Goal: Information Seeking & Learning: Learn about a topic

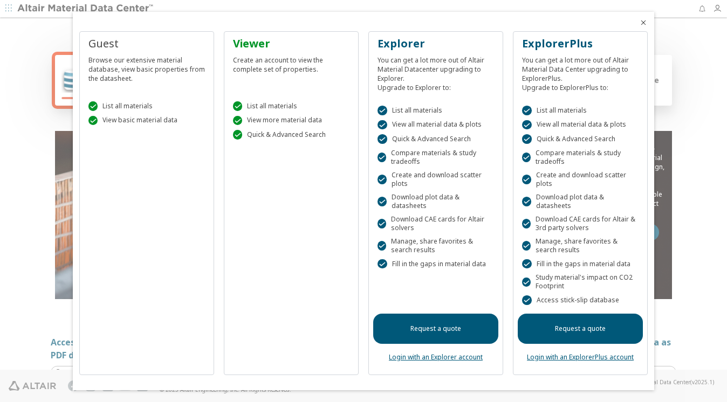
drag, startPoint x: 643, startPoint y: 25, endPoint x: 422, endPoint y: 75, distance: 226.7
click at [642, 25] on icon "Close" at bounding box center [643, 22] width 9 height 9
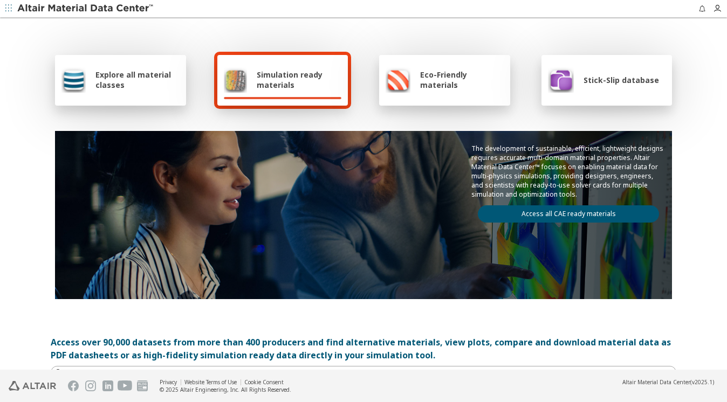
click at [95, 75] on span "Explore all material classes" at bounding box center [137, 80] width 84 height 21
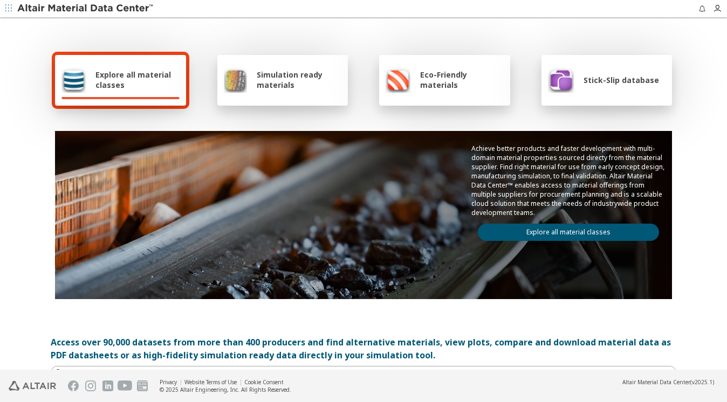
click at [121, 78] on span "Explore all material classes" at bounding box center [137, 80] width 84 height 21
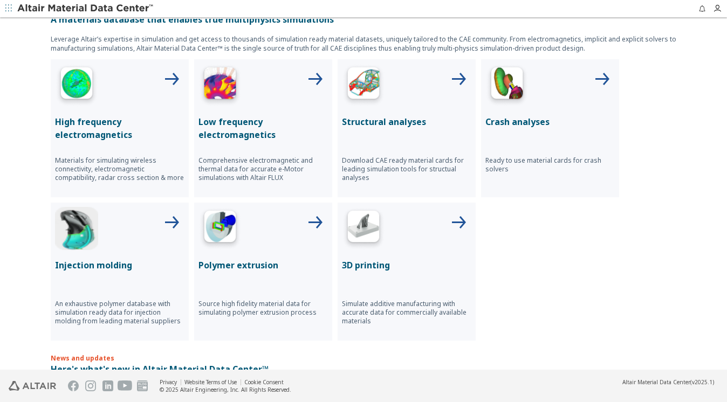
scroll to position [324, 0]
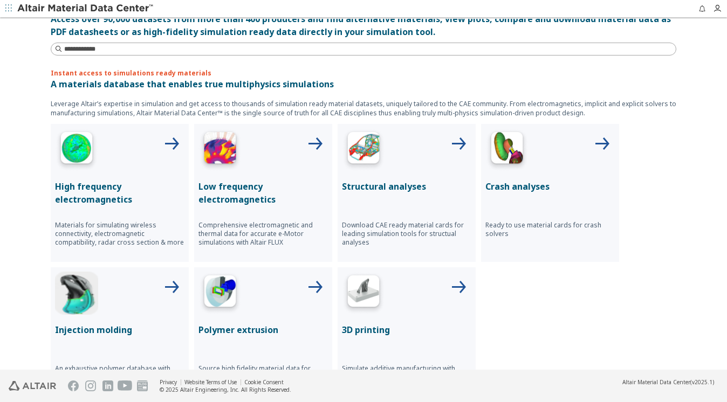
click at [345, 144] on img at bounding box center [363, 149] width 43 height 43
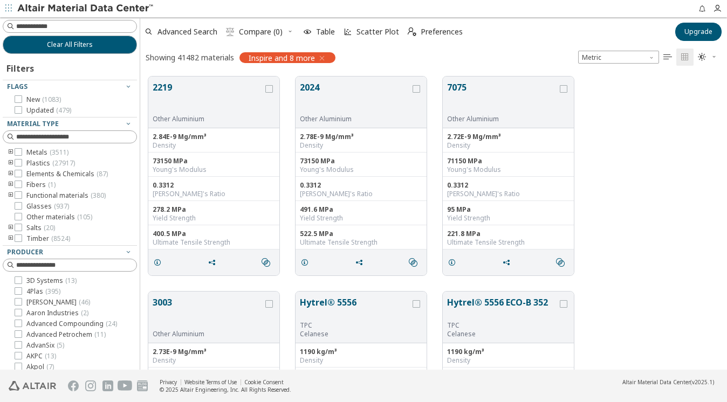
scroll to position [292, 578]
click at [10, 161] on icon "toogle group" at bounding box center [11, 163] width 8 height 9
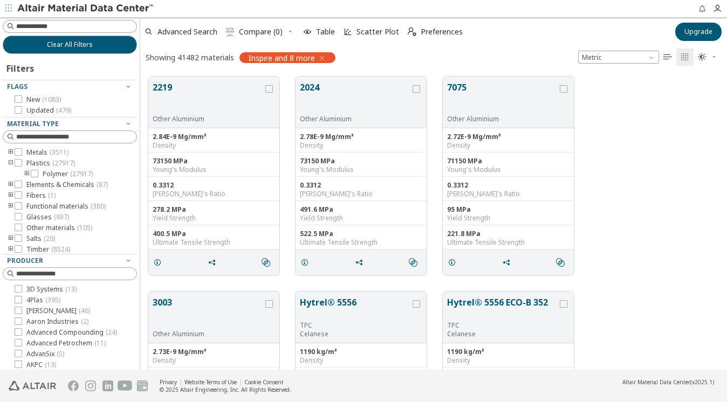
click at [26, 173] on icon "toogle group" at bounding box center [27, 174] width 8 height 9
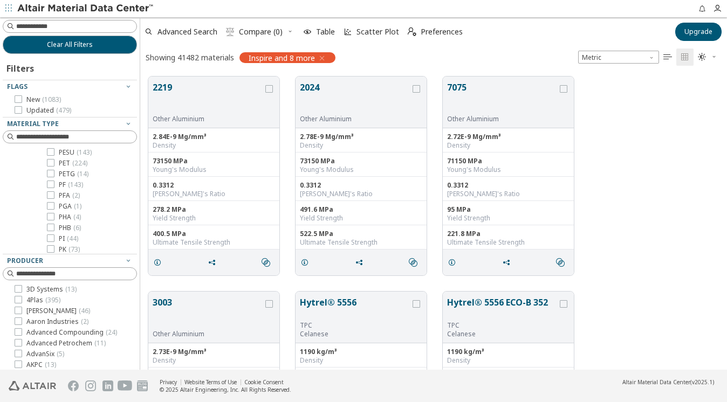
scroll to position [939, 0]
click at [51, 173] on icon at bounding box center [51, 174] width 8 height 8
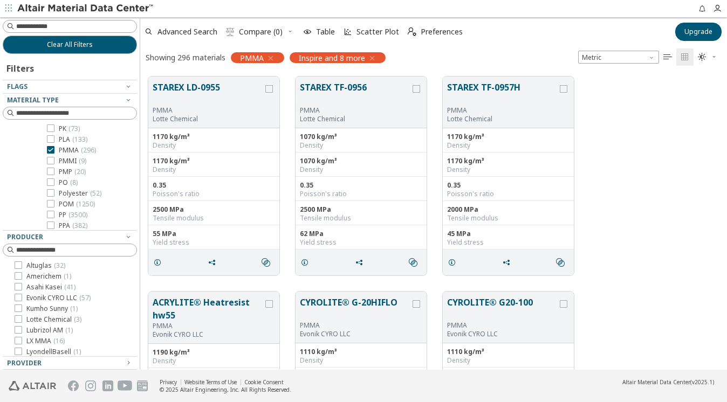
scroll to position [129, 0]
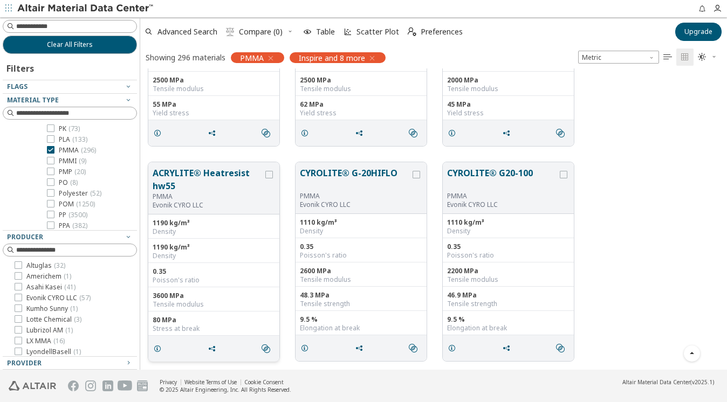
click at [175, 172] on button "ACRYLITE® Heatresist hw55" at bounding box center [208, 180] width 111 height 26
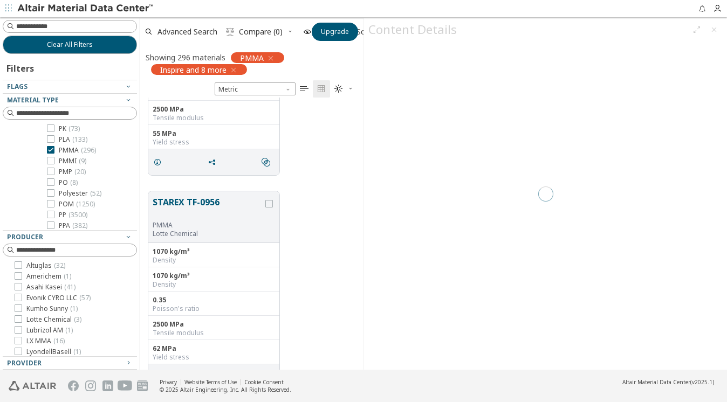
scroll to position [282, 233]
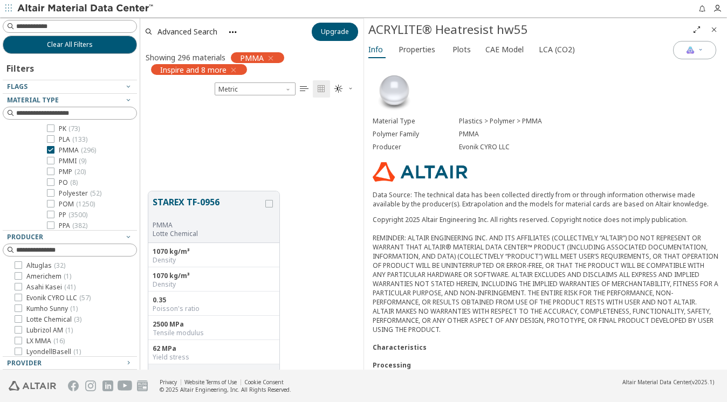
scroll to position [592, 0]
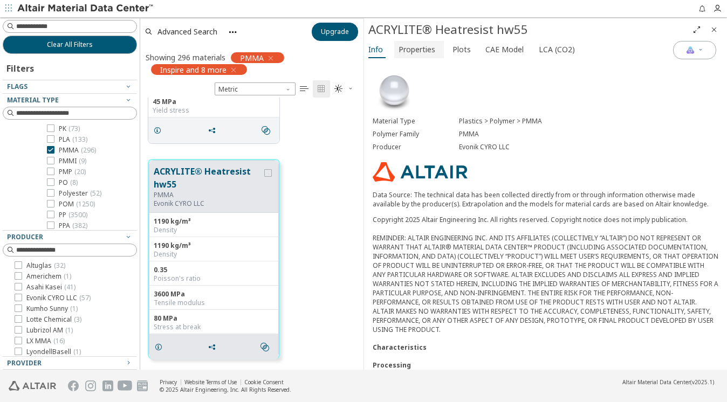
click at [417, 49] on span "Properties" at bounding box center [417, 49] width 37 height 17
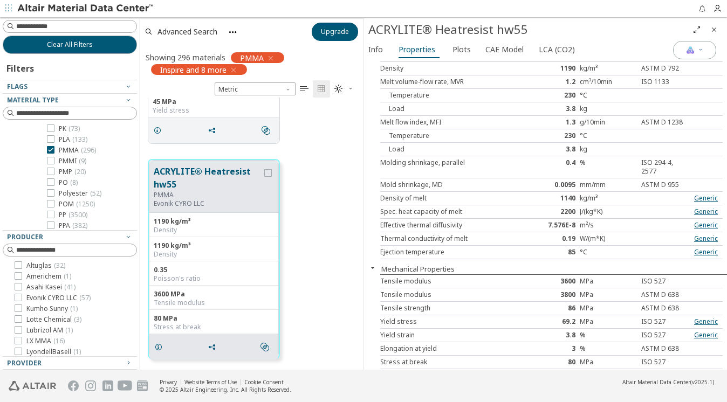
scroll to position [0, 0]
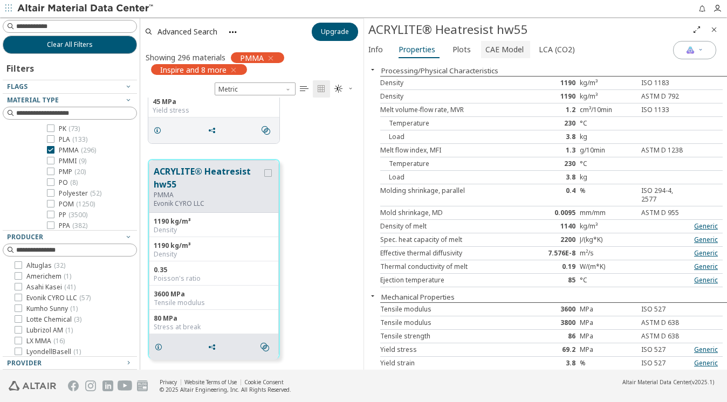
click at [499, 50] on span "CAE Model" at bounding box center [505, 49] width 38 height 17
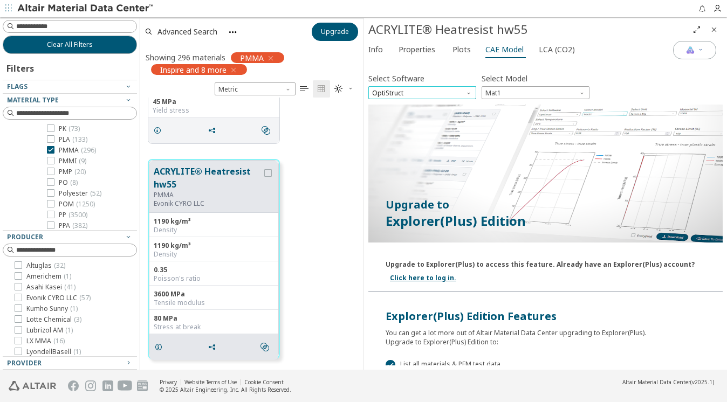
click at [441, 91] on span "OptiStruct" at bounding box center [423, 92] width 108 height 13
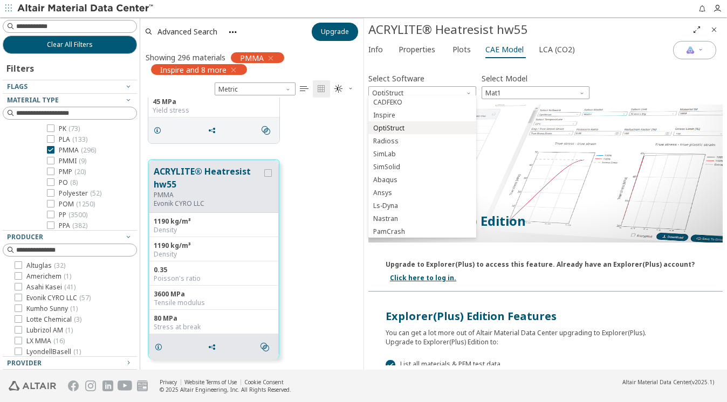
click at [393, 127] on span "OptiStruct" at bounding box center [388, 128] width 31 height 9
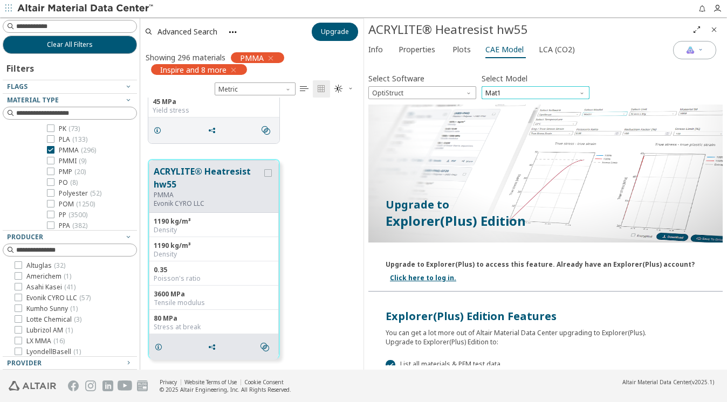
click at [549, 90] on span "Mat1" at bounding box center [536, 92] width 108 height 13
click at [535, 88] on span "Mat1" at bounding box center [536, 92] width 108 height 13
click at [460, 46] on span "Plots" at bounding box center [462, 49] width 18 height 17
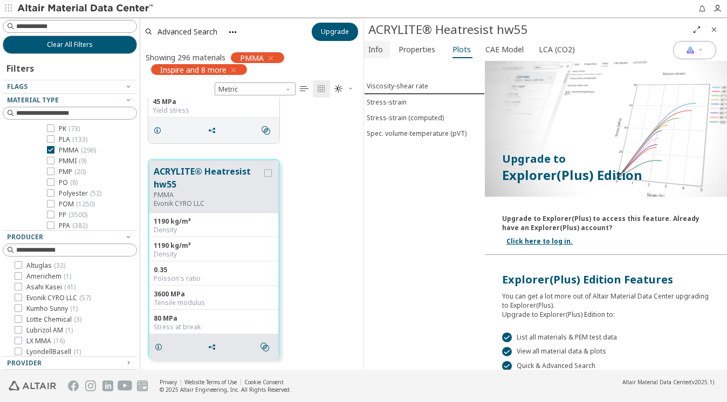
click at [377, 48] on span "Info" at bounding box center [376, 49] width 15 height 17
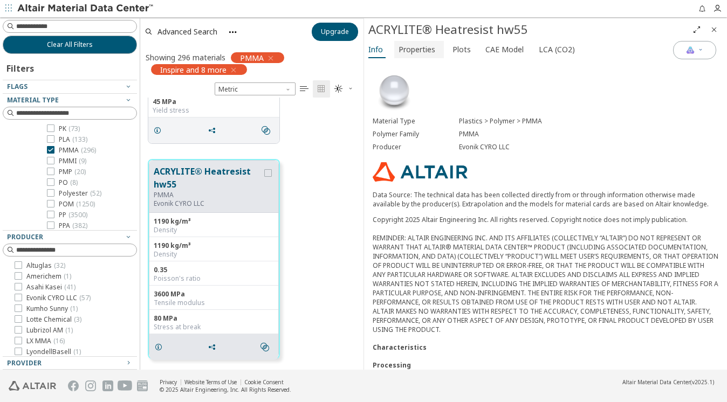
click at [419, 48] on span "Properties" at bounding box center [417, 49] width 37 height 17
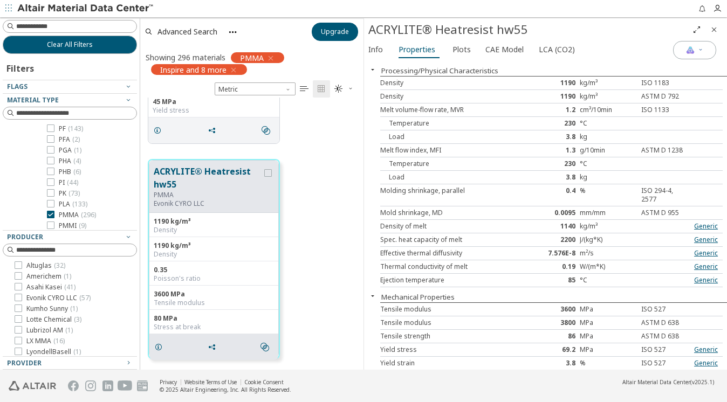
scroll to position [906, 0]
click at [497, 49] on span "CAE Model" at bounding box center [505, 49] width 38 height 17
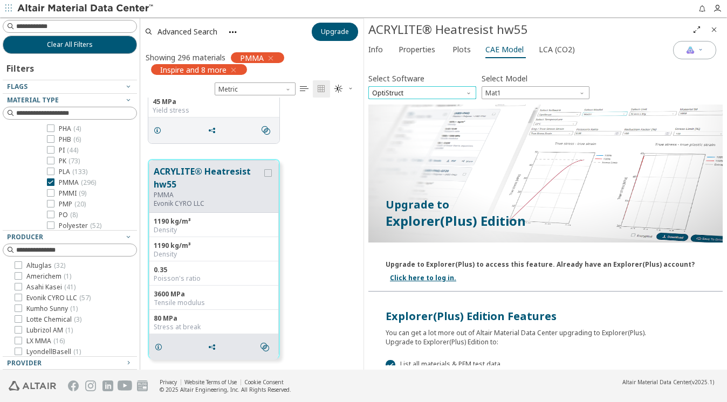
click at [455, 86] on span "OptiStruct" at bounding box center [423, 92] width 108 height 13
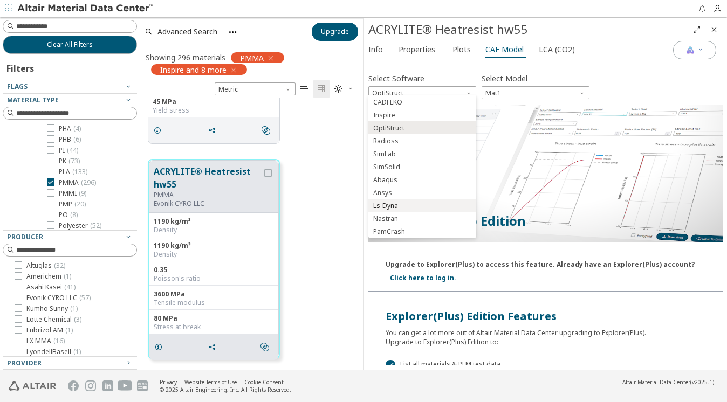
click at [396, 205] on span "Ls-Dyna" at bounding box center [385, 206] width 25 height 9
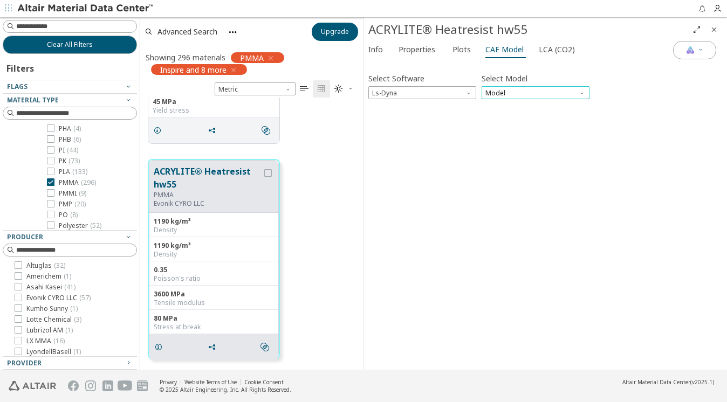
click at [540, 91] on span "Model" at bounding box center [536, 92] width 108 height 13
click at [520, 102] on span "Mat1" at bounding box center [535, 103] width 99 height 8
